Goal: Book appointment/travel/reservation

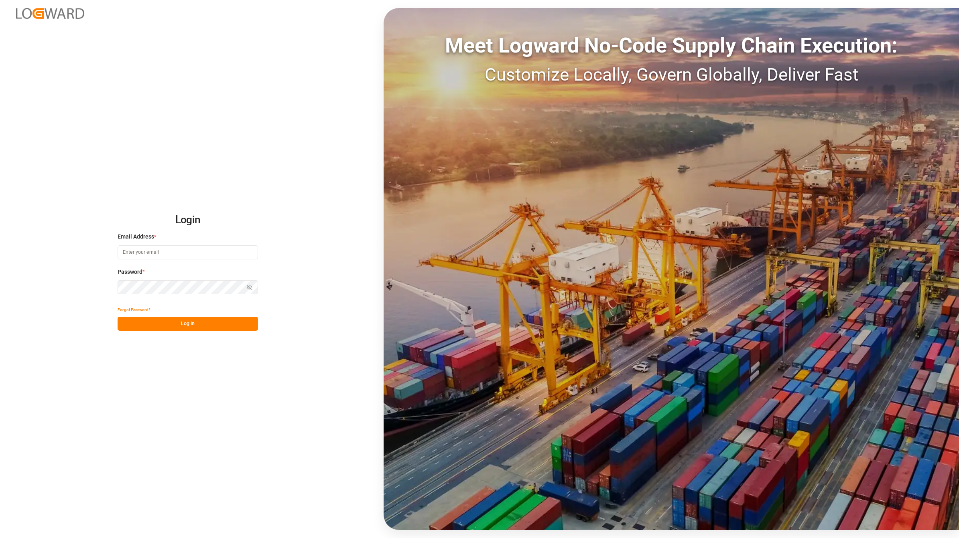
type input "[EMAIL_ADDRESS][DOMAIN_NAME]"
click at [221, 334] on div "Login Email Address * [EMAIL_ADDRESS][DOMAIN_NAME] Password * Show password For…" at bounding box center [479, 269] width 959 height 538
click at [217, 327] on button "Log In" at bounding box center [188, 324] width 140 height 14
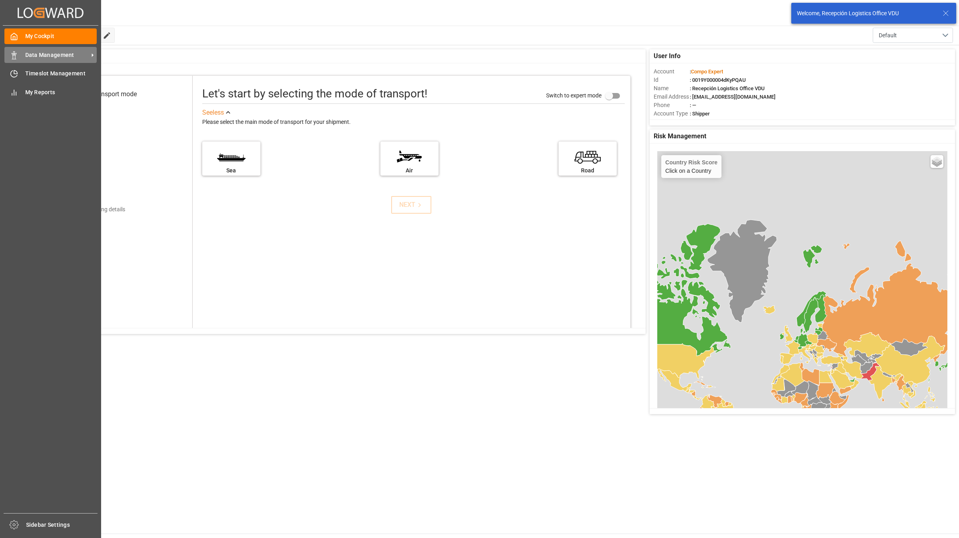
click at [16, 55] on icon at bounding box center [14, 55] width 8 height 8
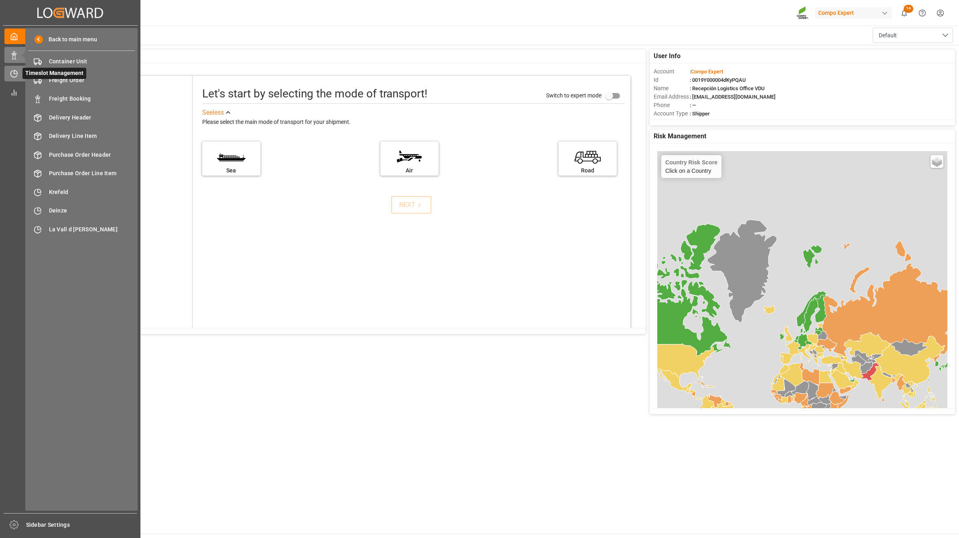
click at [16, 75] on icon at bounding box center [14, 74] width 8 height 8
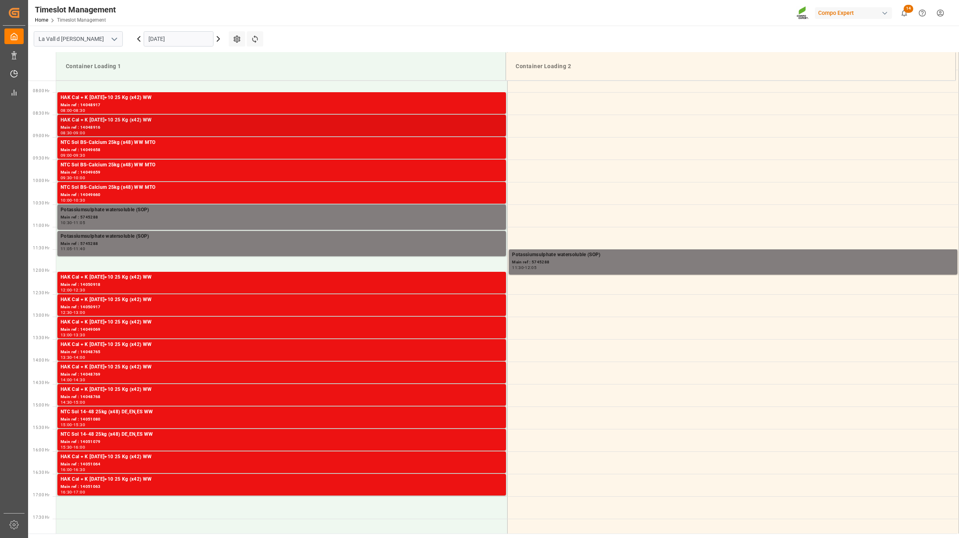
scroll to position [324, 0]
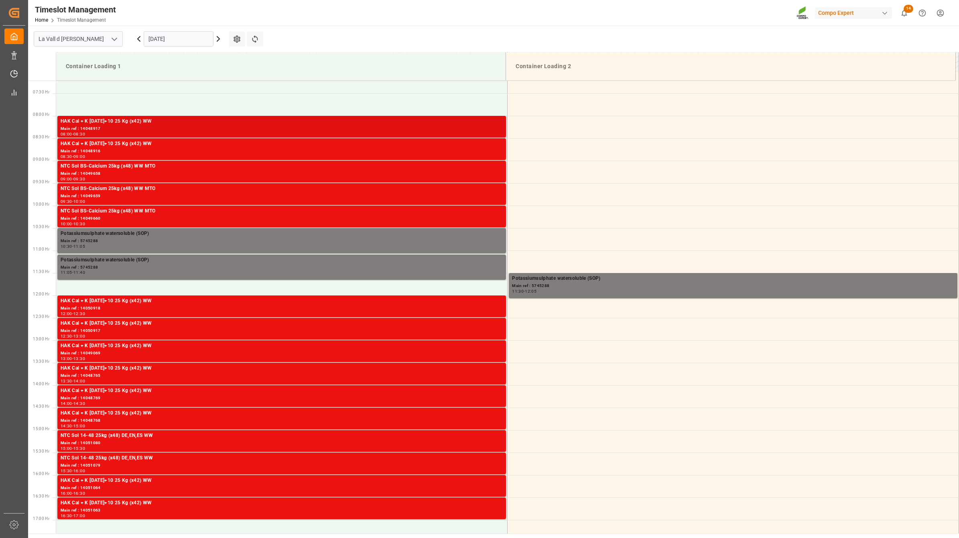
click at [139, 124] on div "HAK Cal + K [DATE]+10 25 Kg (x42) WW" at bounding box center [282, 122] width 442 height 8
